Goal: Check status

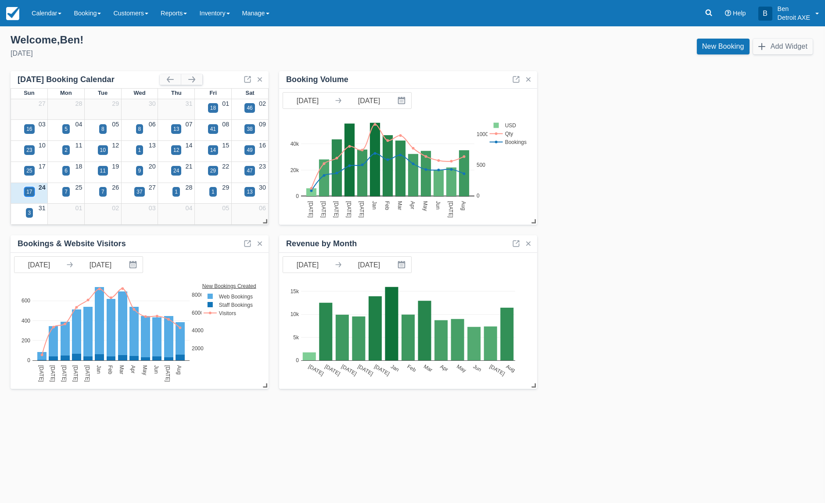
click at [29, 191] on div "17" at bounding box center [29, 192] width 6 height 8
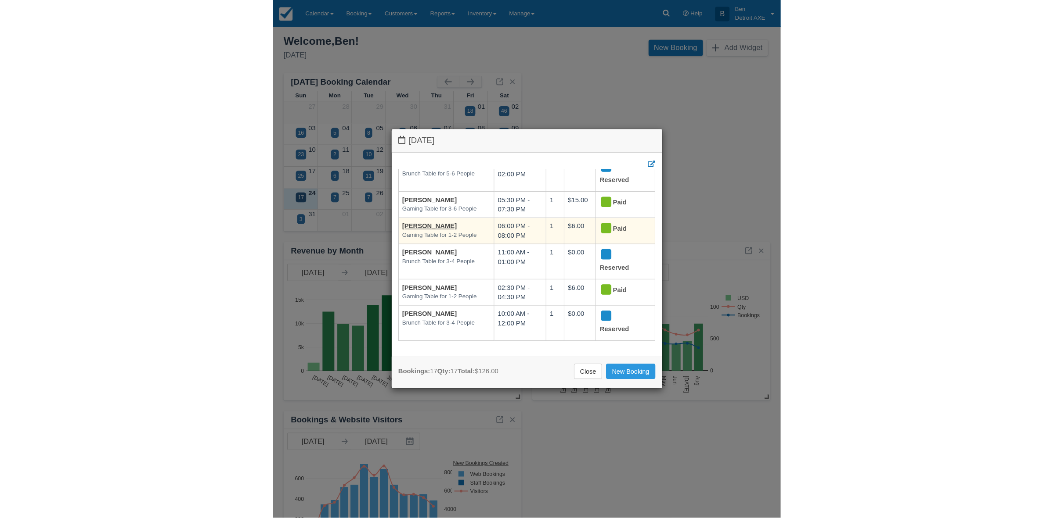
scroll to position [370, 0]
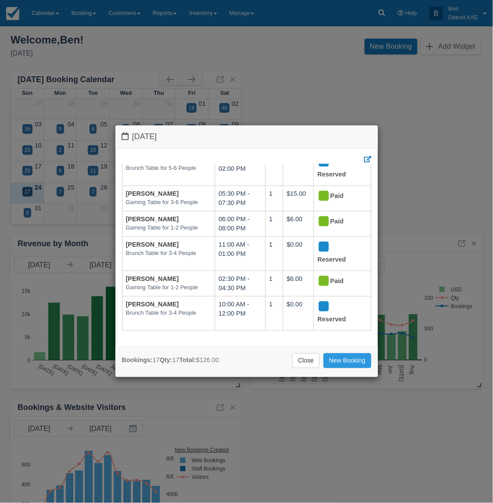
drag, startPoint x: 434, startPoint y: 99, endPoint x: 798, endPoint y: 75, distance: 365.2
click at [493, 75] on html "Menu Calendar Customer Inventory Month Week Day Booking Daily Manifest Daily Li…" at bounding box center [246, 251] width 493 height 503
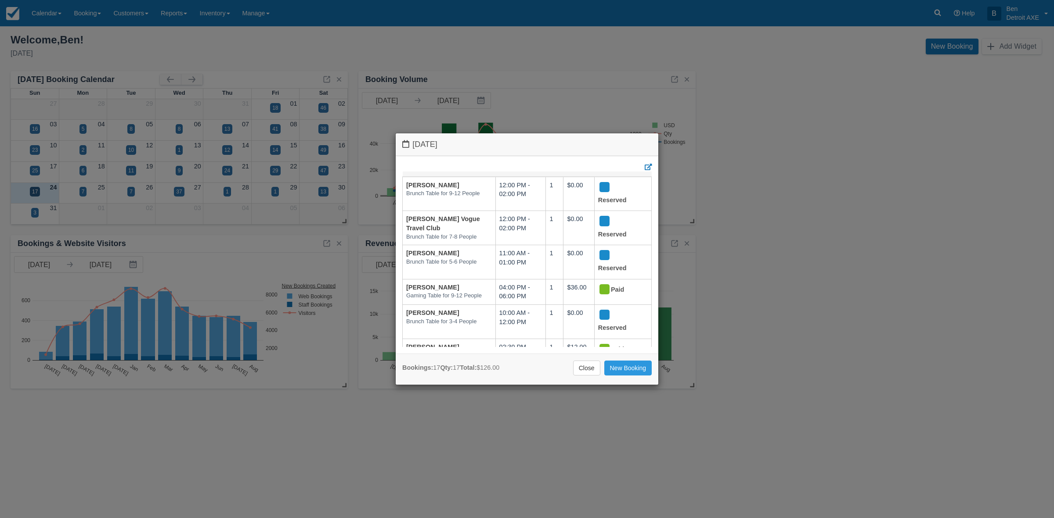
scroll to position [0, 0]
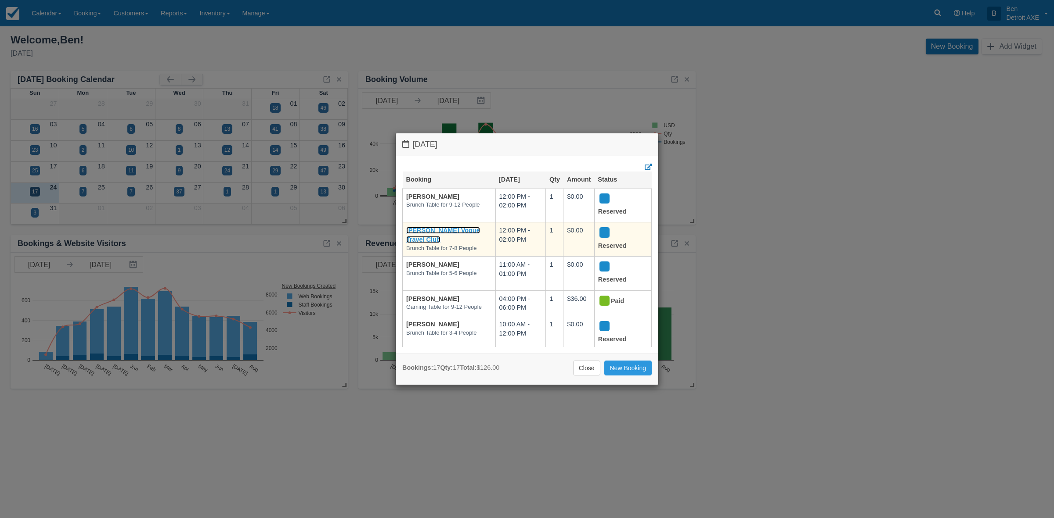
click at [428, 232] on link "Lesli Robinson Vogue Travel Club" at bounding box center [443, 235] width 74 height 16
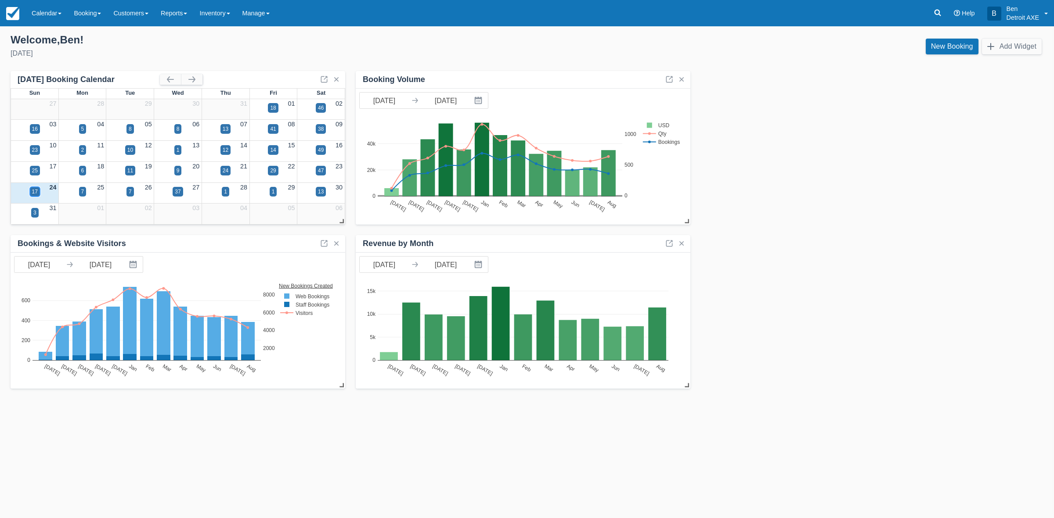
click at [34, 188] on div "17" at bounding box center [35, 192] width 6 height 8
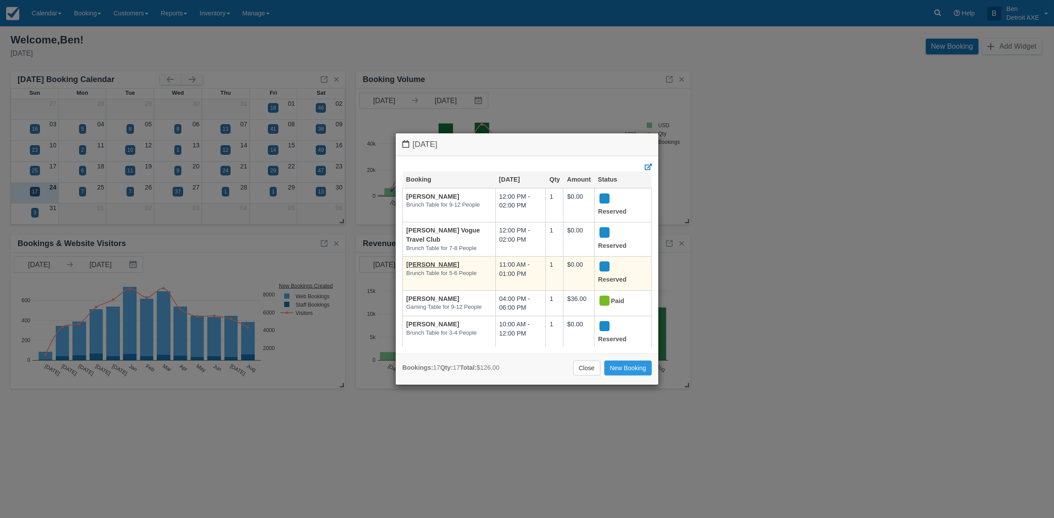
scroll to position [55, 0]
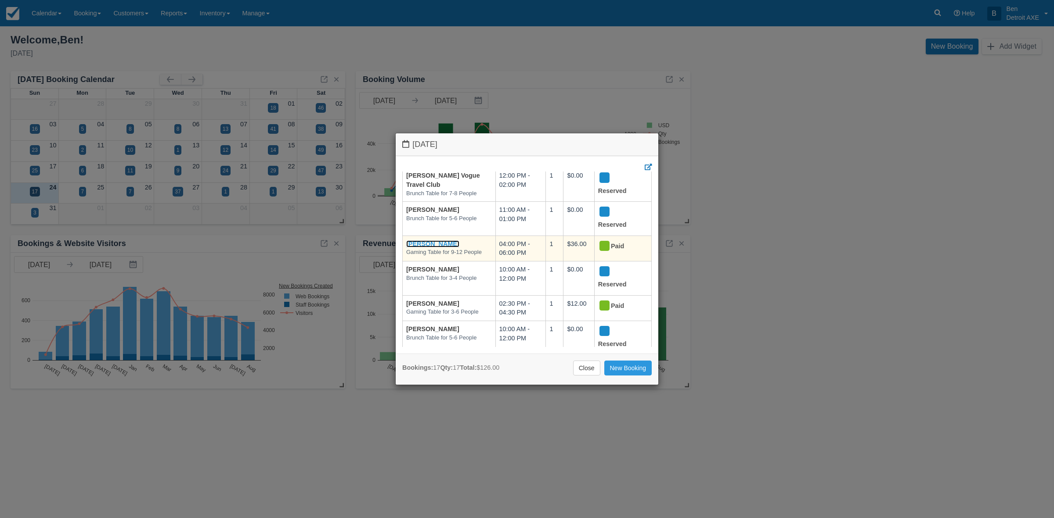
click at [425, 242] on link "[PERSON_NAME]" at bounding box center [432, 244] width 53 height 7
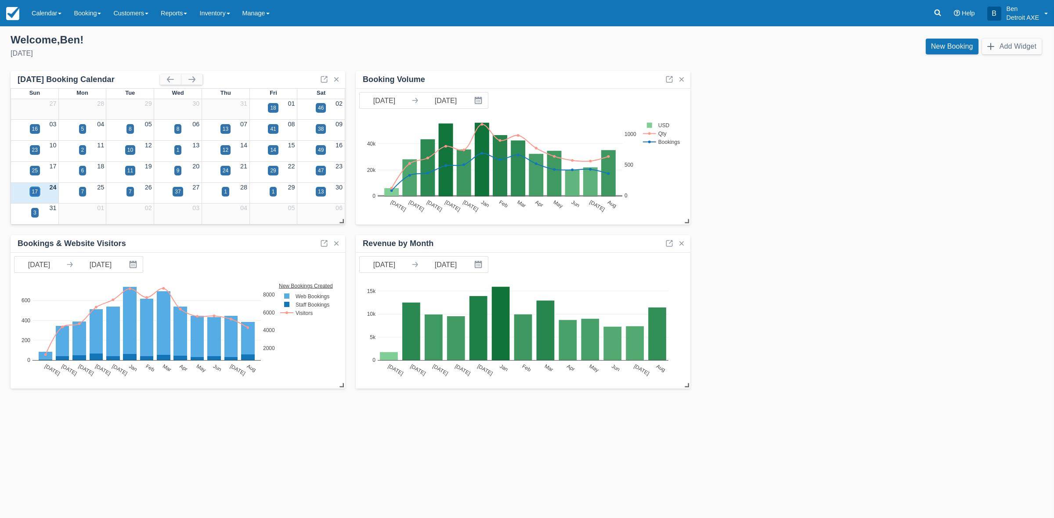
click at [35, 190] on div "17" at bounding box center [35, 192] width 6 height 8
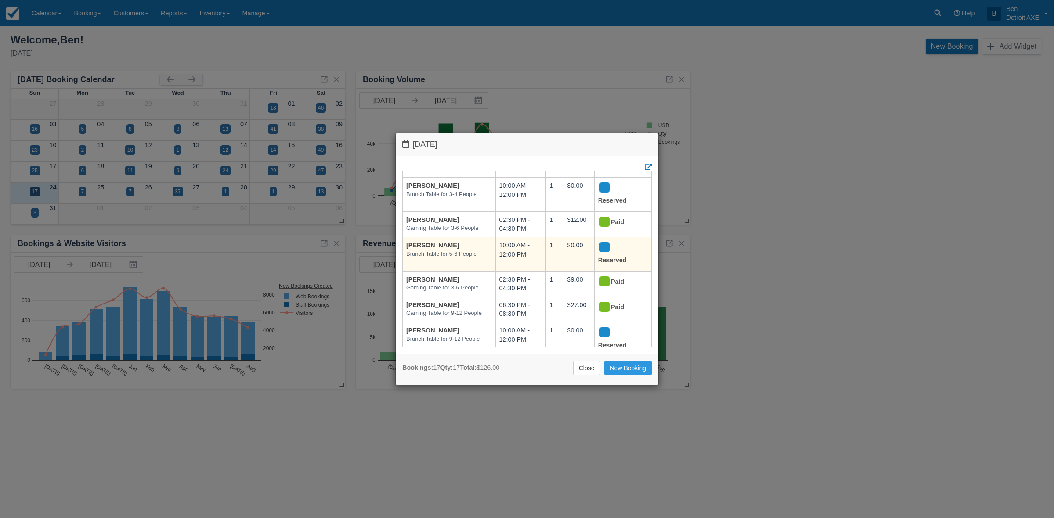
scroll to position [165, 0]
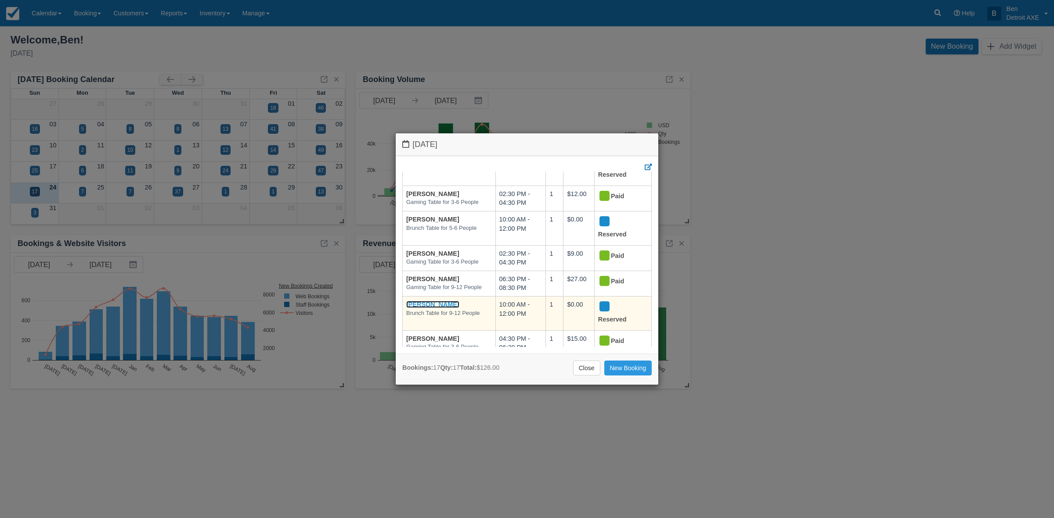
click at [432, 304] on link "BreShae Andrews" at bounding box center [432, 304] width 53 height 7
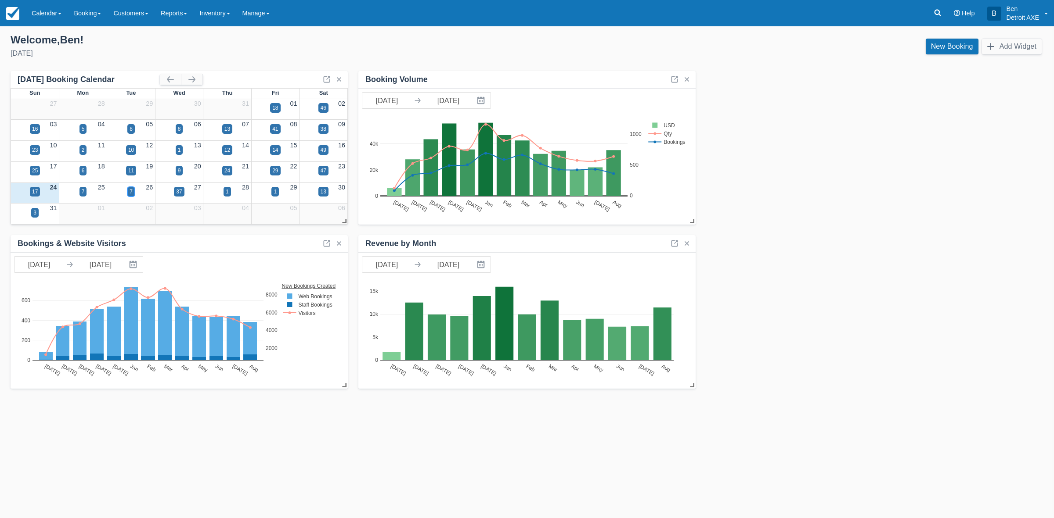
click at [133, 191] on div "7" at bounding box center [130, 192] width 7 height 10
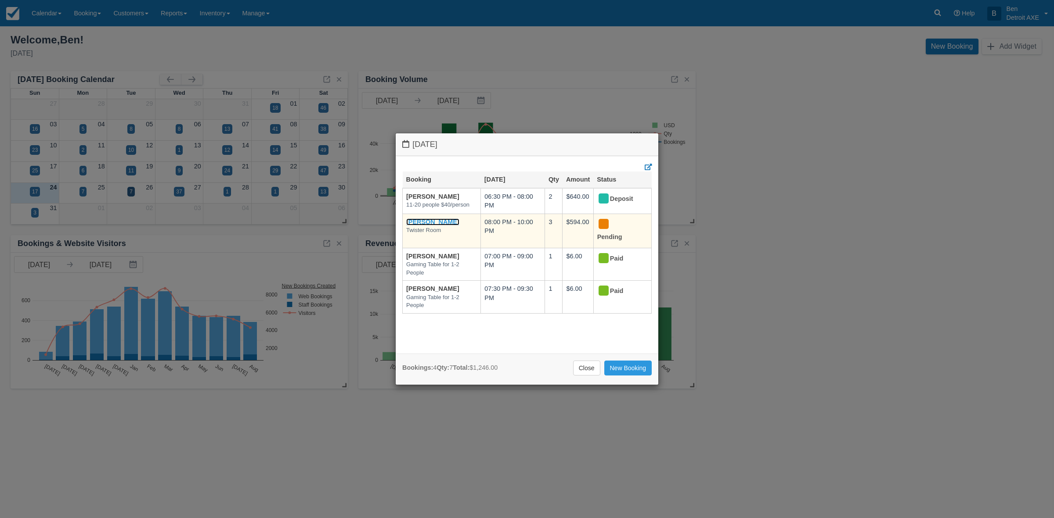
click at [420, 226] on link "[PERSON_NAME]" at bounding box center [432, 222] width 53 height 7
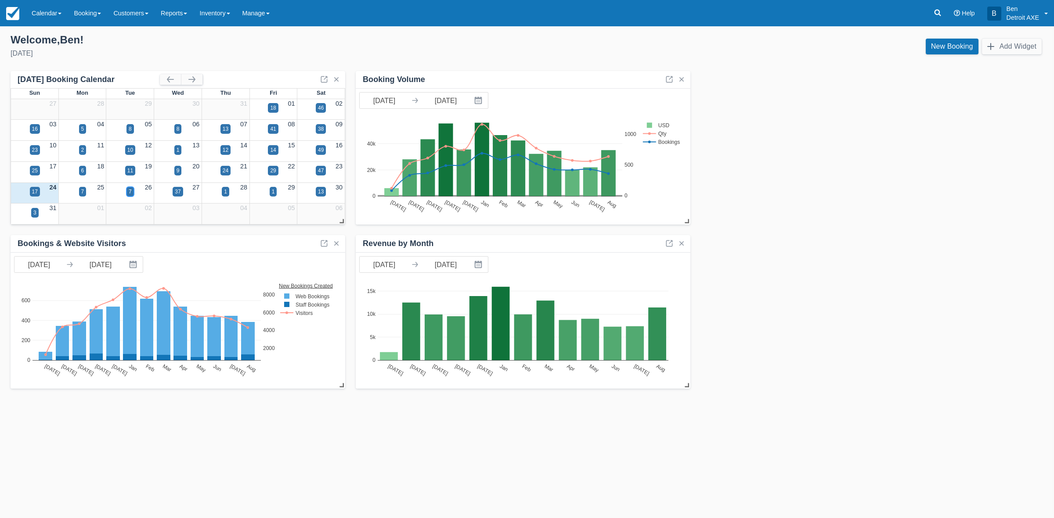
click at [130, 191] on div "7" at bounding box center [130, 192] width 3 height 8
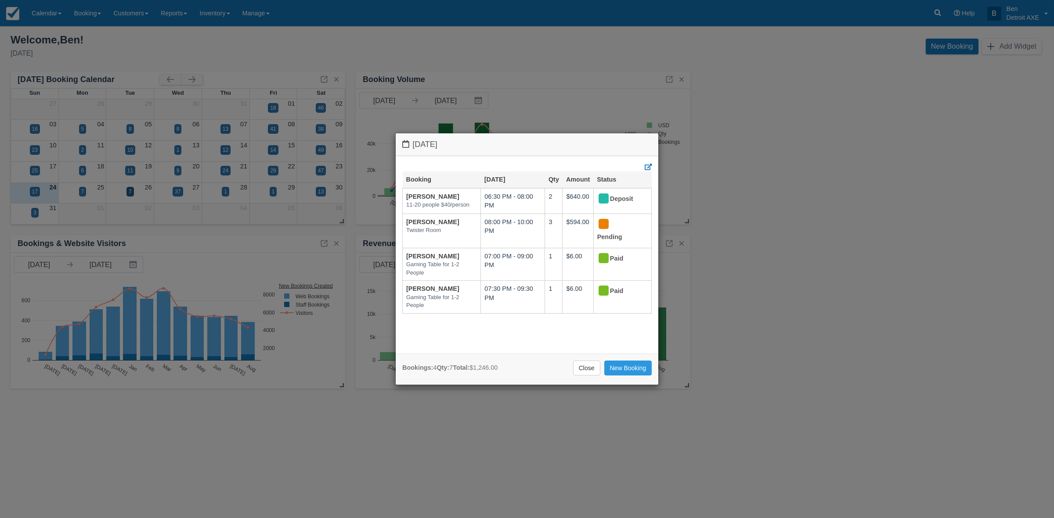
click at [772, 128] on div "Tuesday August 26 2025 Booking Aug 26 Qty Amount Status Lori Kane 11-20 people …" at bounding box center [527, 259] width 1054 height 518
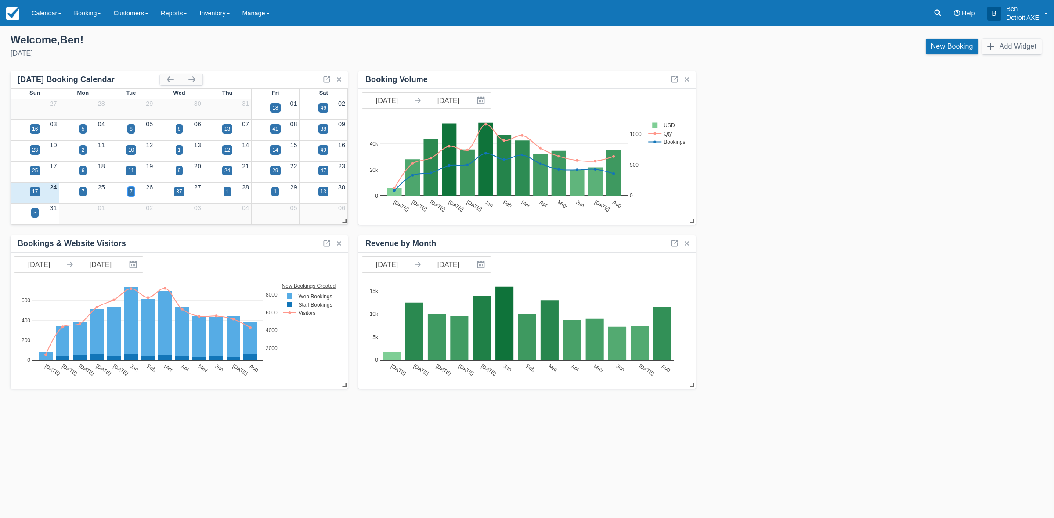
click at [132, 193] on div "7" at bounding box center [131, 192] width 3 height 8
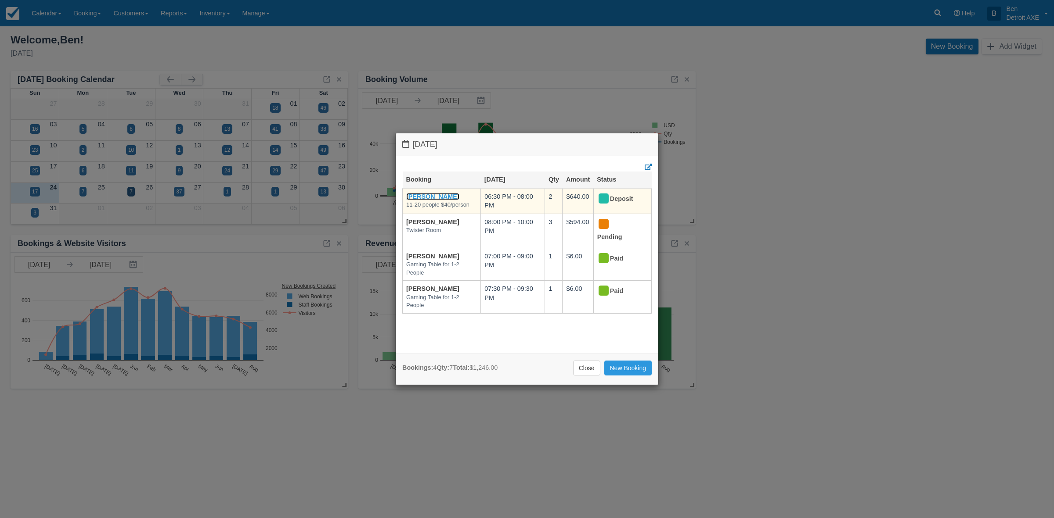
click at [425, 195] on link "[PERSON_NAME]" at bounding box center [432, 196] width 53 height 7
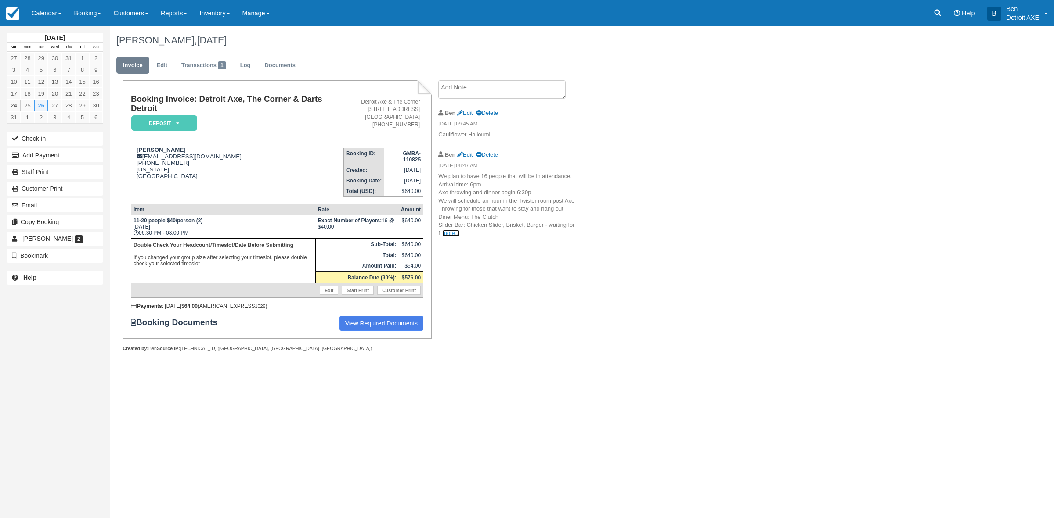
click at [448, 232] on link "more..." at bounding box center [451, 233] width 18 height 7
